Goal: Communication & Community: Answer question/provide support

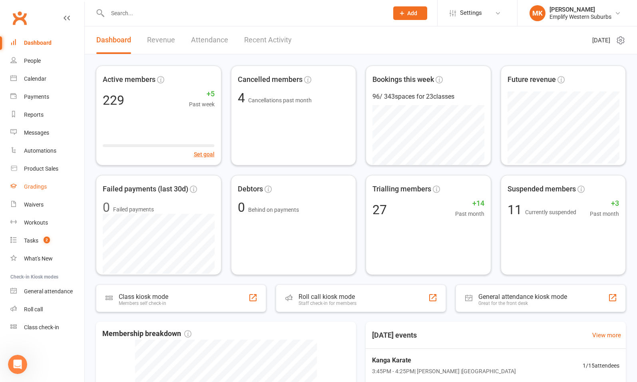
click at [38, 188] on div "Gradings" at bounding box center [35, 187] width 23 height 6
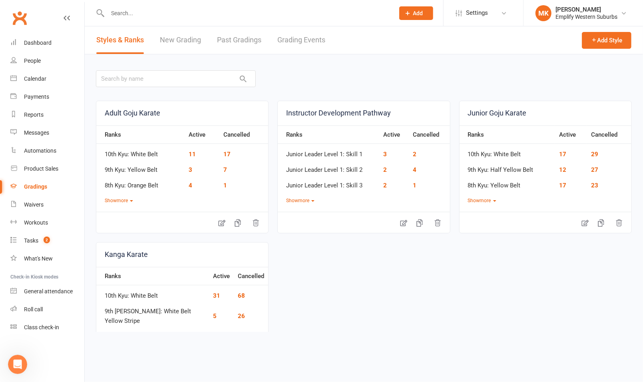
click at [300, 44] on link "Grading Events" at bounding box center [302, 40] width 48 height 28
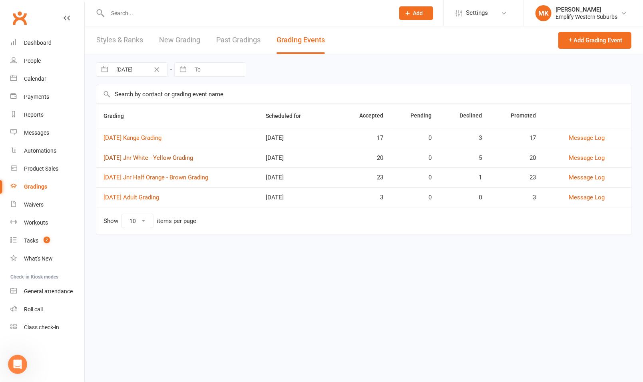
click at [169, 157] on link "[DATE] Jnr White - Yellow Grading" at bounding box center [149, 157] width 90 height 7
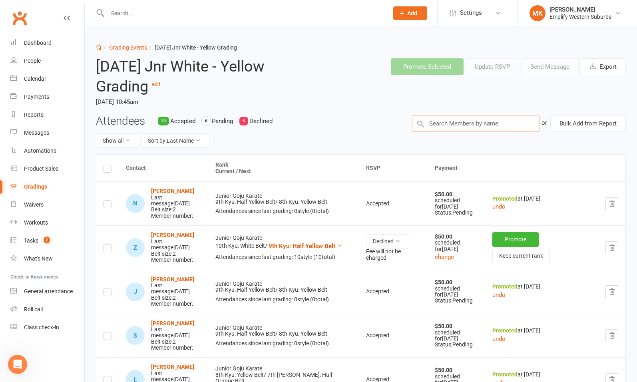
click at [454, 127] on input "text" at bounding box center [476, 123] width 128 height 17
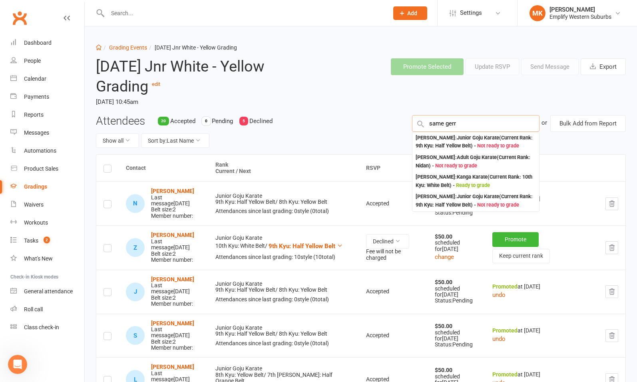
type input "same"
click at [358, 126] on div "Attendees 20 Accepted 0 Pending 5 Declined Show all Sort by: Last Name" at bounding box center [248, 135] width 316 height 40
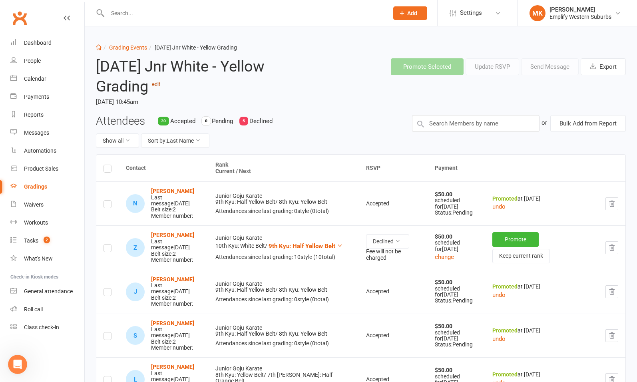
click at [160, 85] on link "edit" at bounding box center [156, 84] width 8 height 6
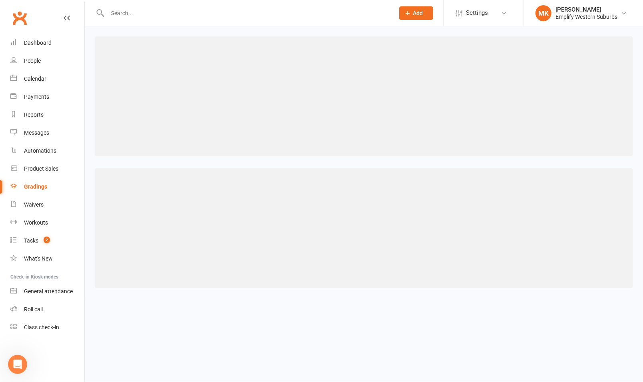
select select "3"
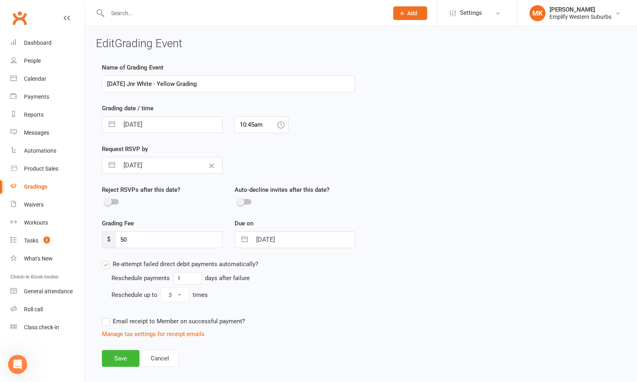
scroll to position [19, 0]
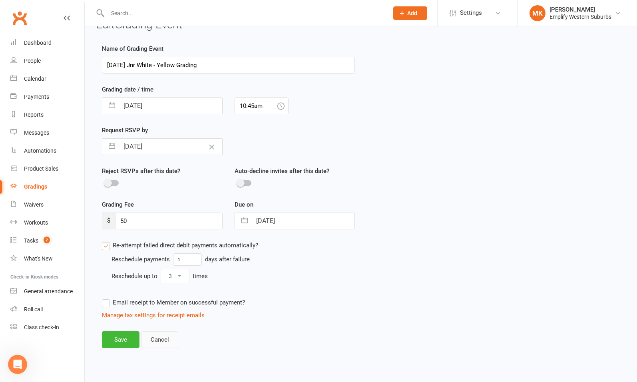
click at [164, 343] on button "Cancel" at bounding box center [160, 340] width 37 height 17
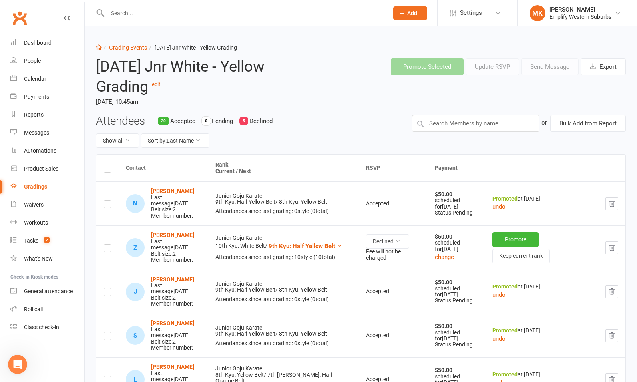
click at [384, 82] on header "[DATE] Jnr White - Yellow Grading edit [DATE] 10:45am Promote Selected Update R…" at bounding box center [361, 83] width 542 height 63
click at [167, 202] on div "Last message [DATE]" at bounding box center [176, 201] width 50 height 12
click at [38, 131] on div "Messages" at bounding box center [36, 133] width 25 height 6
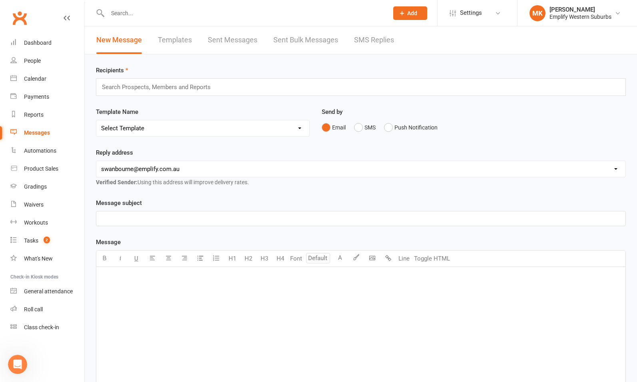
click at [305, 40] on link "Sent Bulk Messages" at bounding box center [306, 40] width 65 height 28
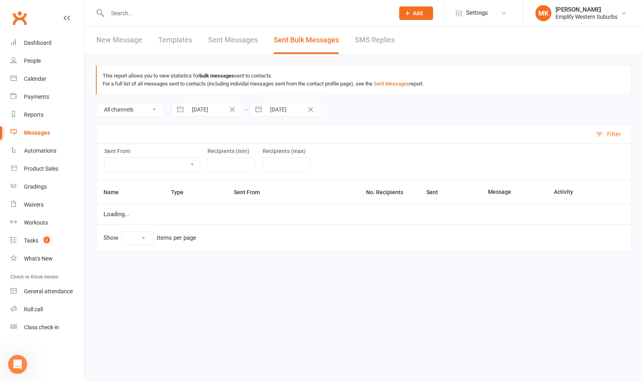
select select "100"
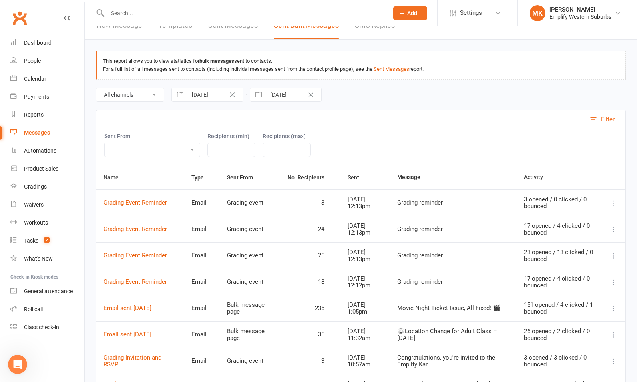
scroll to position [15, 0]
click at [140, 200] on link "Grading Event Reminder" at bounding box center [136, 202] width 64 height 7
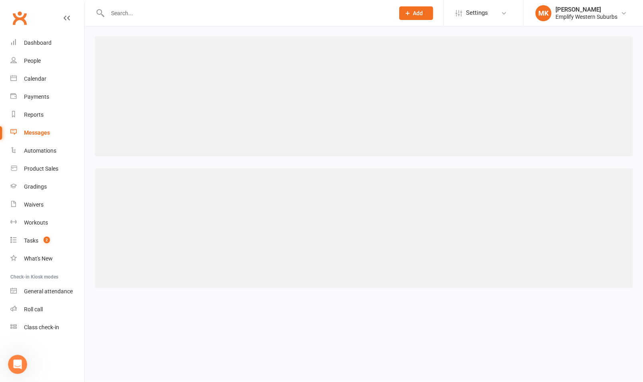
select select "100"
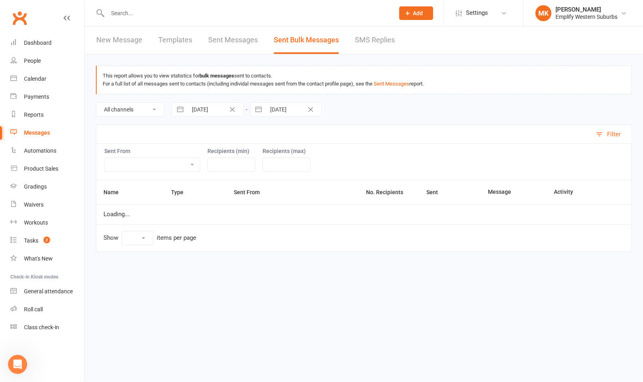
select select "100"
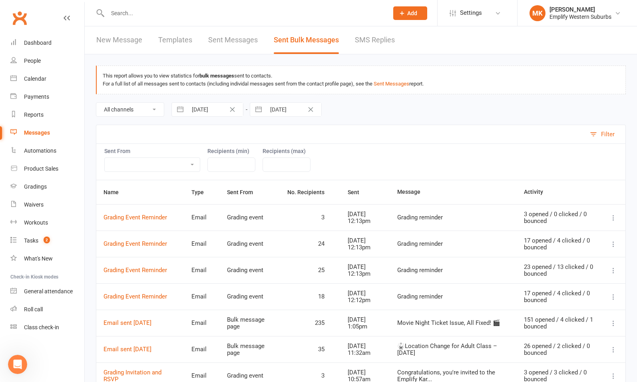
click at [614, 217] on icon at bounding box center [614, 218] width 8 height 8
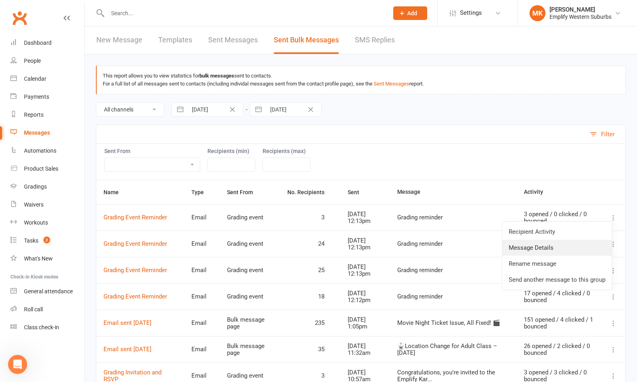
click at [550, 249] on link "Message Details" at bounding box center [558, 248] width 110 height 16
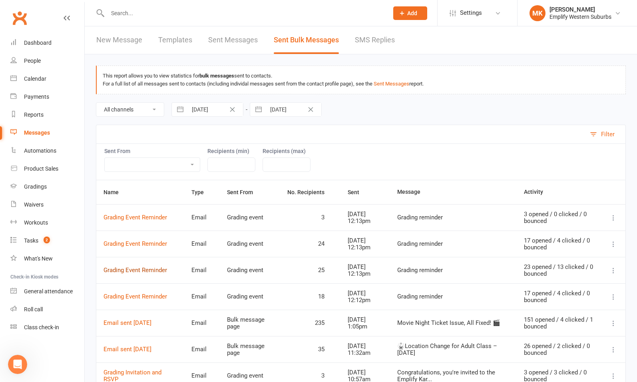
click at [144, 270] on link "Grading Event Reminder" at bounding box center [136, 270] width 64 height 7
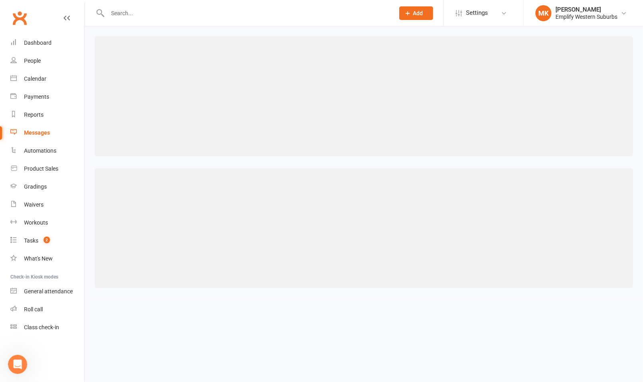
select select "100"
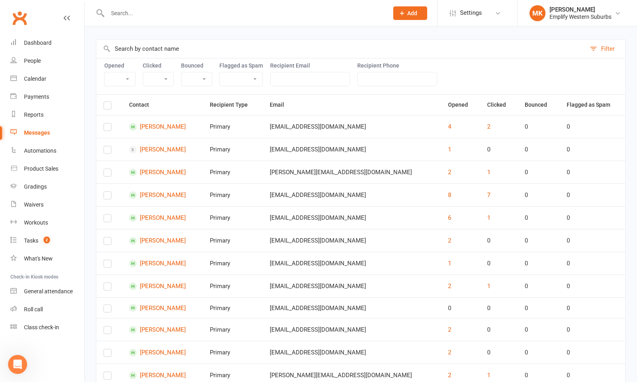
scroll to position [86, 0]
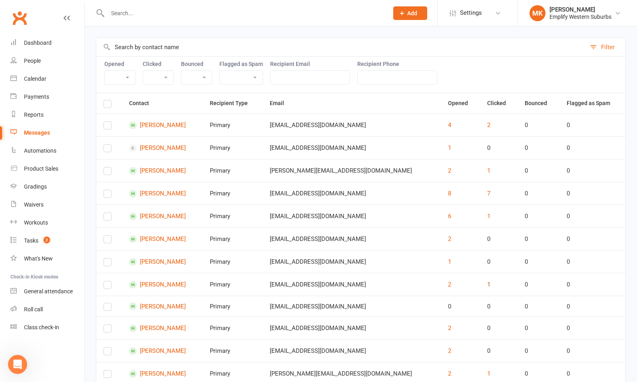
click at [488, 284] on button "1" at bounding box center [489, 285] width 3 height 10
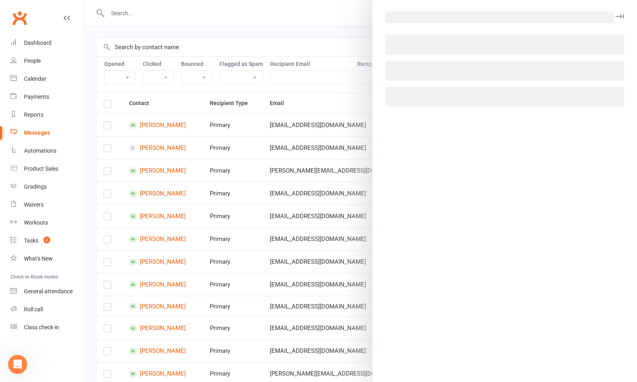
select select "email_click_event"
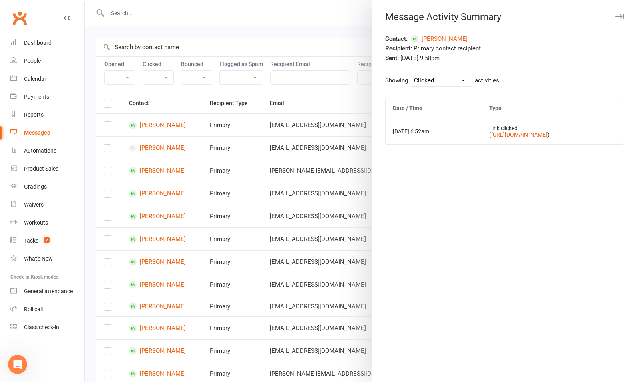
click at [433, 234] on div "Contact: [PERSON_NAME] Recipient: Primary contact recipient Sent: [DATE] 9:58pm…" at bounding box center [505, 208] width 265 height 348
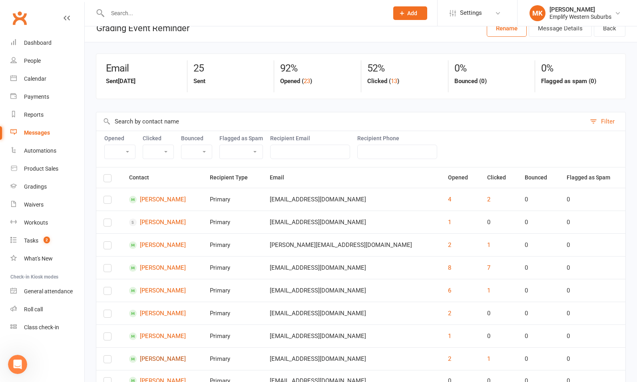
scroll to position [0, 0]
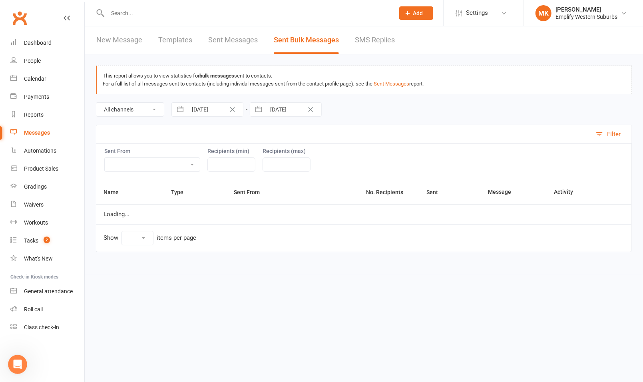
select select "100"
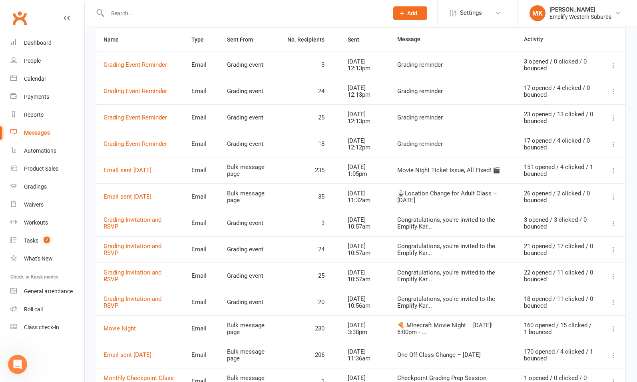
scroll to position [153, 0]
click at [132, 270] on link "Grading Invitation and RSVP" at bounding box center [133, 276] width 58 height 14
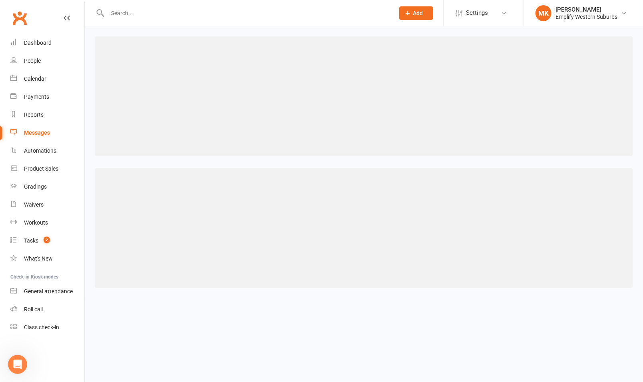
select select "100"
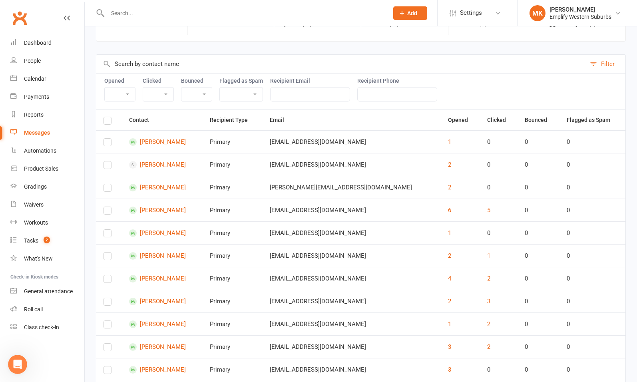
scroll to position [87, 0]
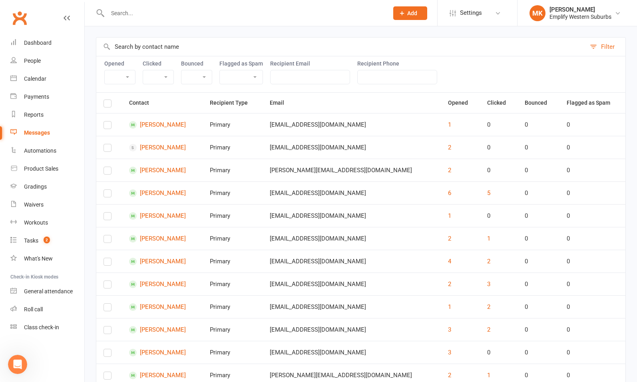
click at [488, 284] on div "3" at bounding box center [499, 285] width 23 height 10
click at [488, 282] on button "3" at bounding box center [489, 285] width 3 height 10
select select "email_click_event"
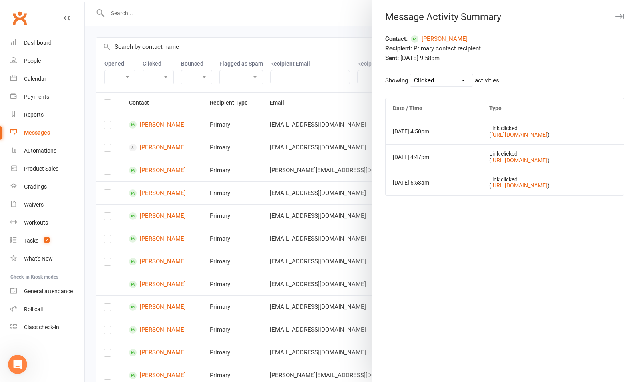
click at [467, 289] on div "Contact: [PERSON_NAME] Recipient: Primary contact recipient Sent: [DATE] 9:58pm…" at bounding box center [505, 208] width 265 height 348
click at [616, 16] on icon "button" at bounding box center [620, 16] width 8 height 5
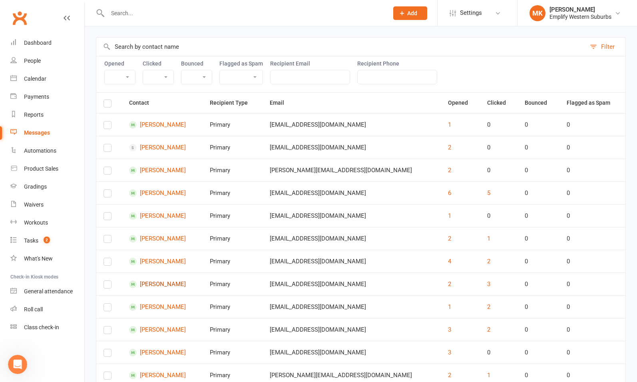
click at [153, 283] on link "[PERSON_NAME]" at bounding box center [162, 285] width 67 height 8
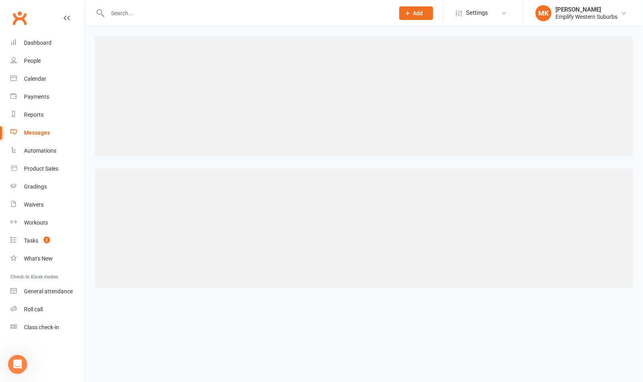
select select "100"
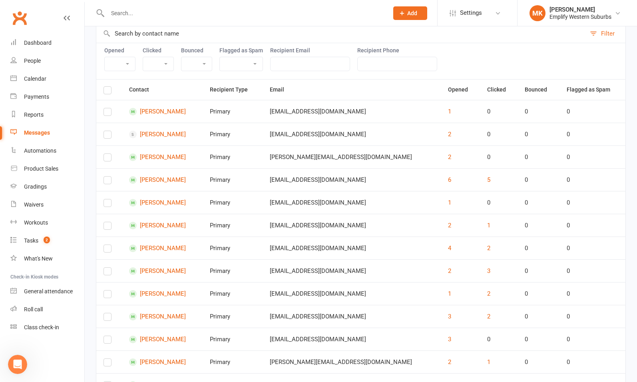
scroll to position [118, 0]
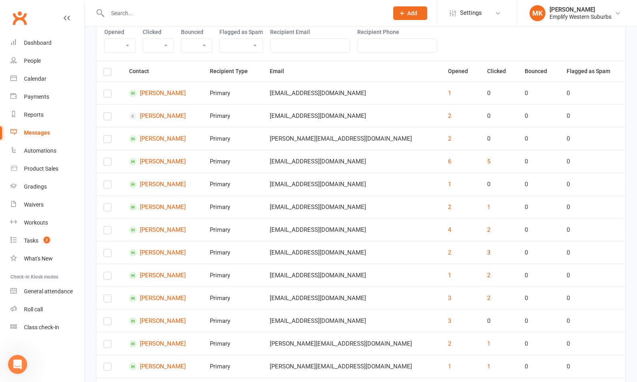
click at [488, 250] on button "3" at bounding box center [489, 253] width 3 height 10
select select "email_click_event"
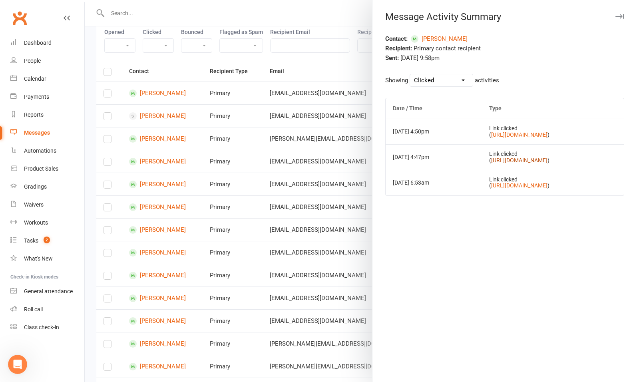
click at [516, 160] on link "[URL][DOMAIN_NAME]" at bounding box center [520, 160] width 56 height 6
click at [523, 237] on div "Contact: [PERSON_NAME] Recipient: Primary contact recipient Sent: [DATE] 9:58pm…" at bounding box center [505, 208] width 265 height 348
click at [453, 80] on select "All Opened Clicked Bounced Flagged as Spam" at bounding box center [441, 80] width 63 height 12
click at [453, 81] on select "All Opened Clicked Bounced Flagged as Spam" at bounding box center [441, 80] width 63 height 12
click at [474, 235] on div "Contact: [PERSON_NAME] Recipient: Primary contact recipient Sent: [DATE] 9:58pm…" at bounding box center [505, 208] width 265 height 348
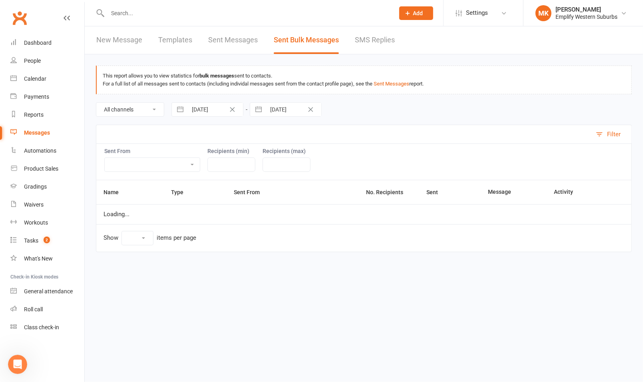
select select "100"
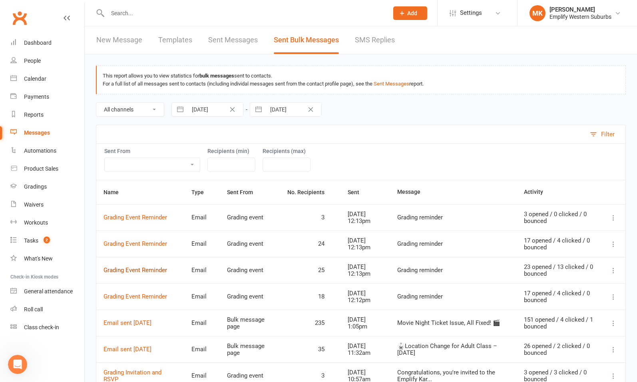
click at [147, 270] on link "Grading Event Reminder" at bounding box center [136, 270] width 64 height 7
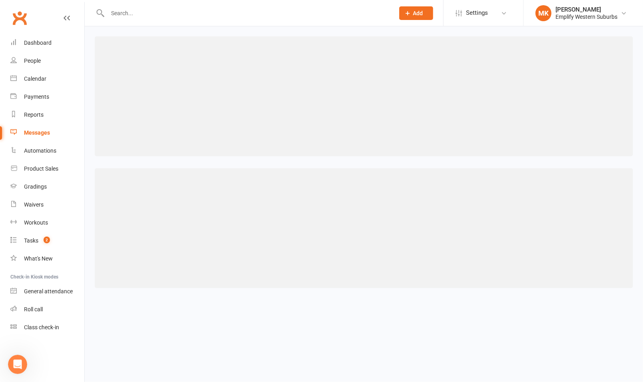
select select "100"
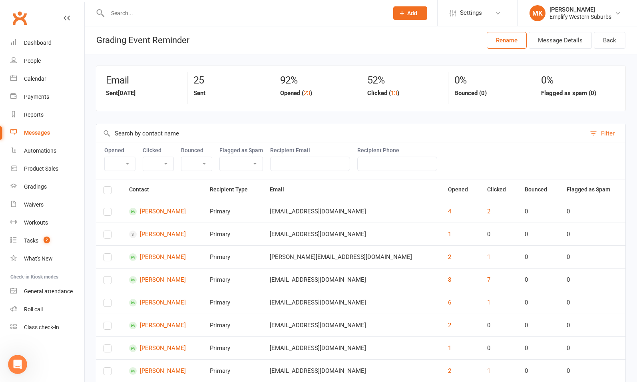
click at [488, 369] on button "1" at bounding box center [489, 371] width 3 height 10
select select "email_click_event"
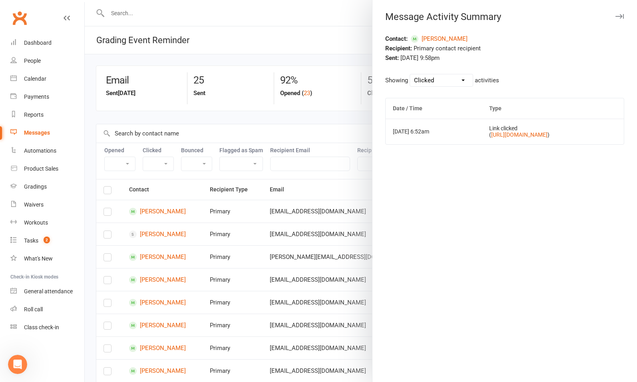
click at [616, 16] on icon "button" at bounding box center [620, 16] width 8 height 5
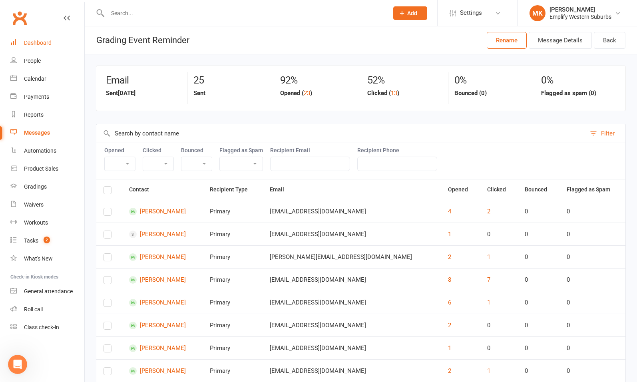
click at [35, 41] on div "Dashboard" at bounding box center [38, 43] width 28 height 6
